Goal: Find specific fact: Find contact information

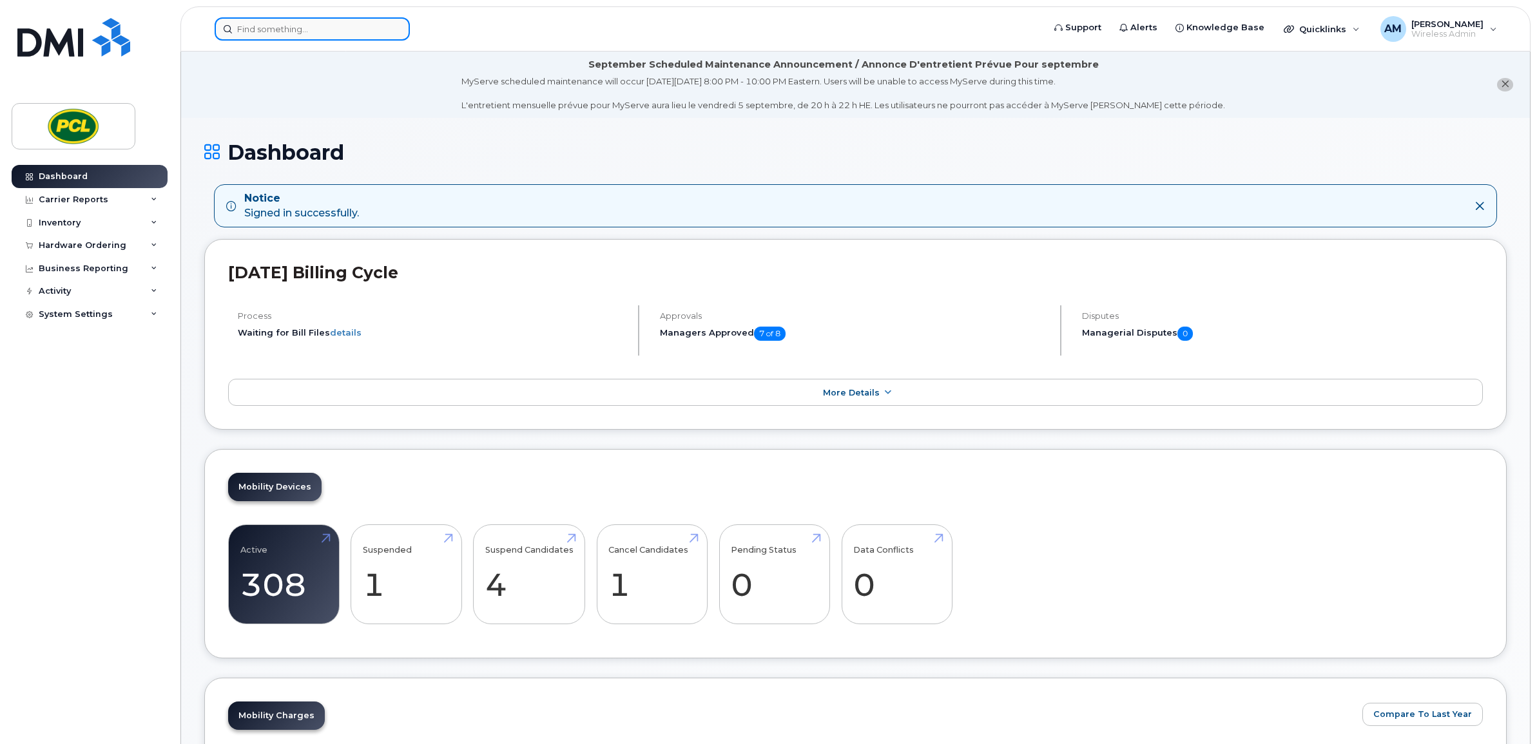
click at [381, 17] on input at bounding box center [312, 28] width 195 height 23
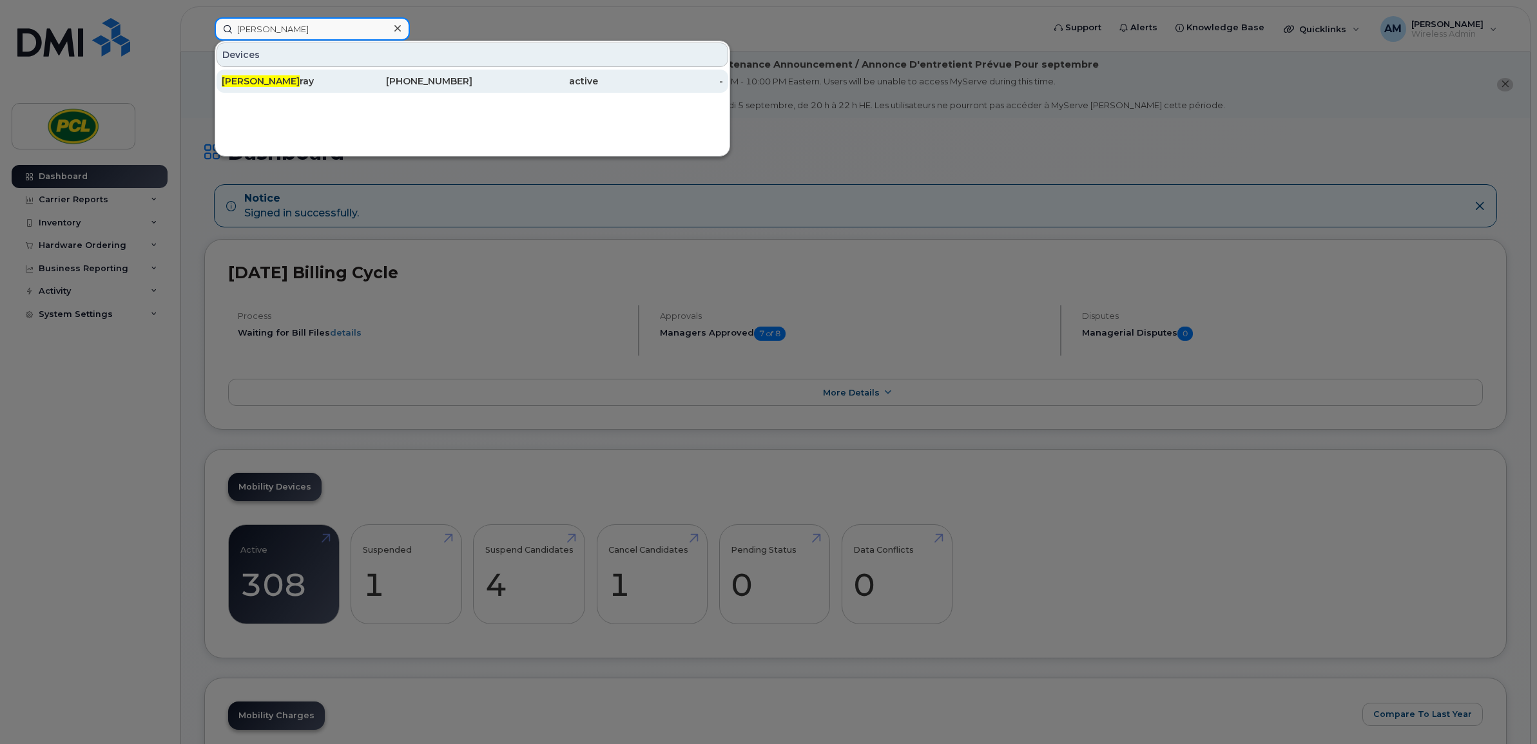
type input "chad g"
click at [472, 74] on div "403-620-4335" at bounding box center [535, 81] width 126 height 23
